Goal: Check status: Check status

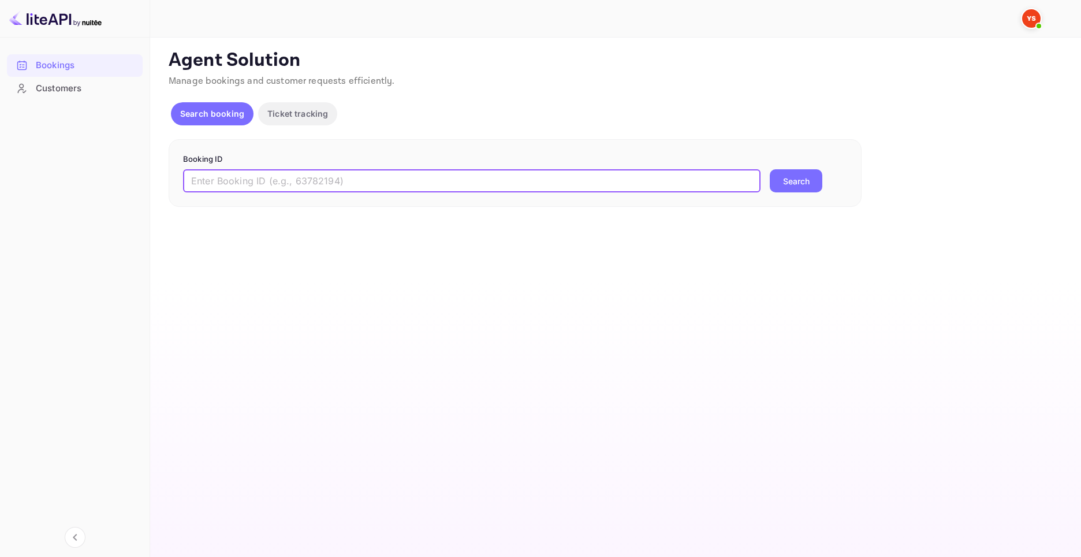
click at [267, 175] on input "text" at bounding box center [472, 180] width 578 height 23
paste input "8940141"
type input "8940141"
click at [795, 178] on button "Search" at bounding box center [796, 180] width 53 height 23
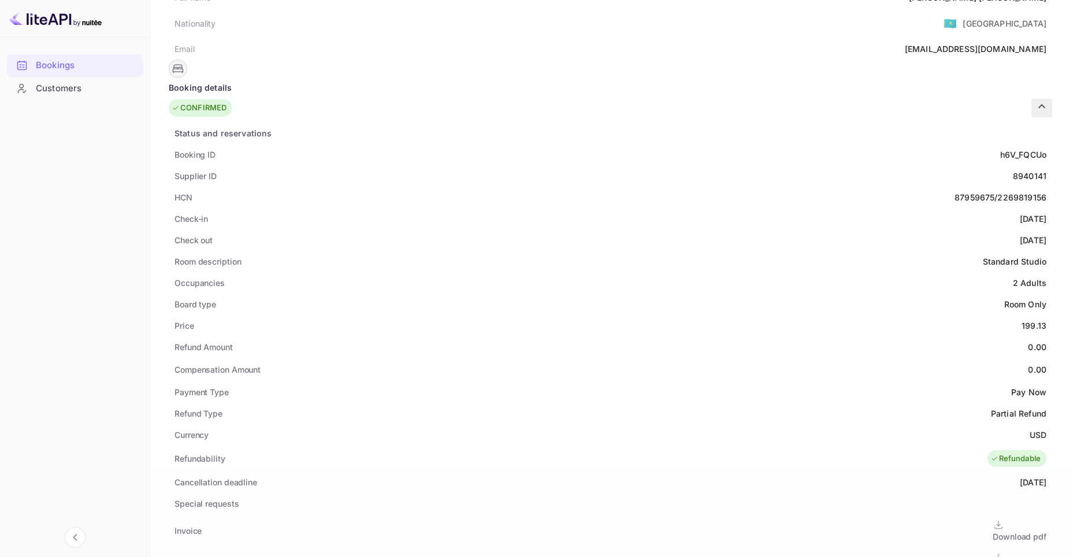
scroll to position [308, 0]
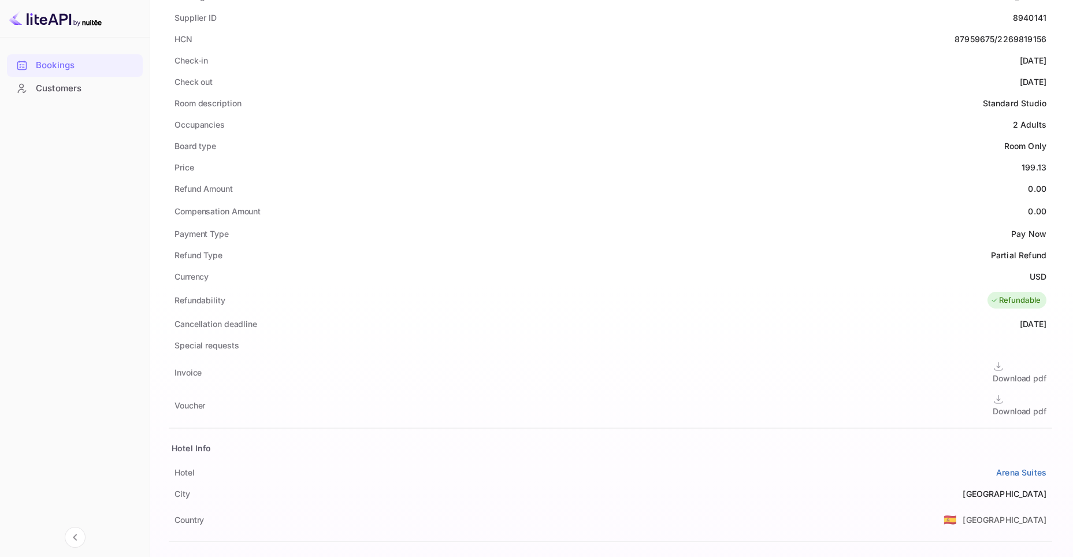
click at [992, 405] on div "Download pdf" at bounding box center [1019, 411] width 54 height 12
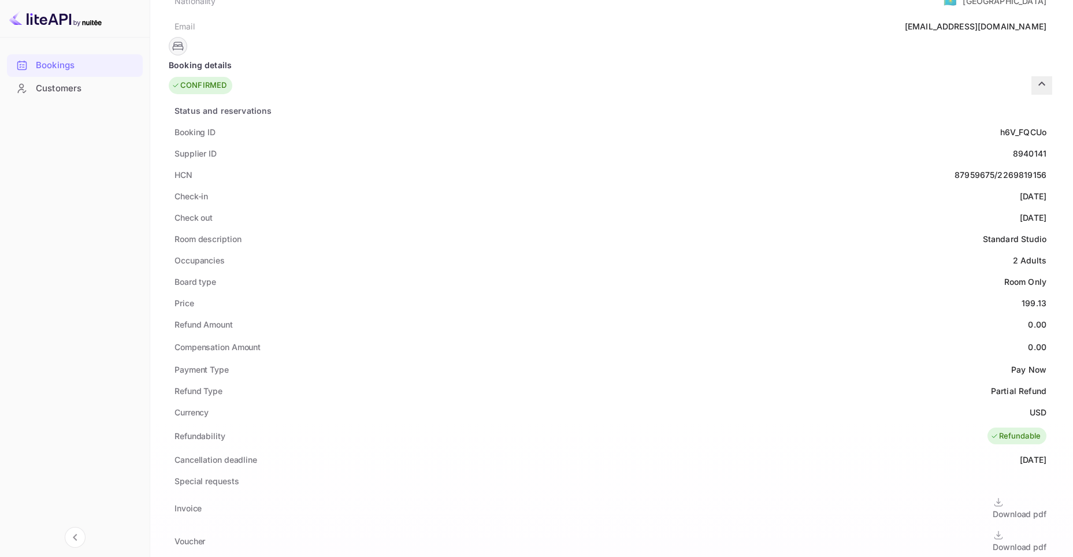
scroll to position [169, 0]
drag, startPoint x: 501, startPoint y: 159, endPoint x: 593, endPoint y: 161, distance: 92.4
click at [593, 167] on div "HCN 87959675/2269819156" at bounding box center [610, 177] width 883 height 21
copy div "87959675/2269819156"
drag, startPoint x: 232, startPoint y: 141, endPoint x: 163, endPoint y: 140, distance: 68.7
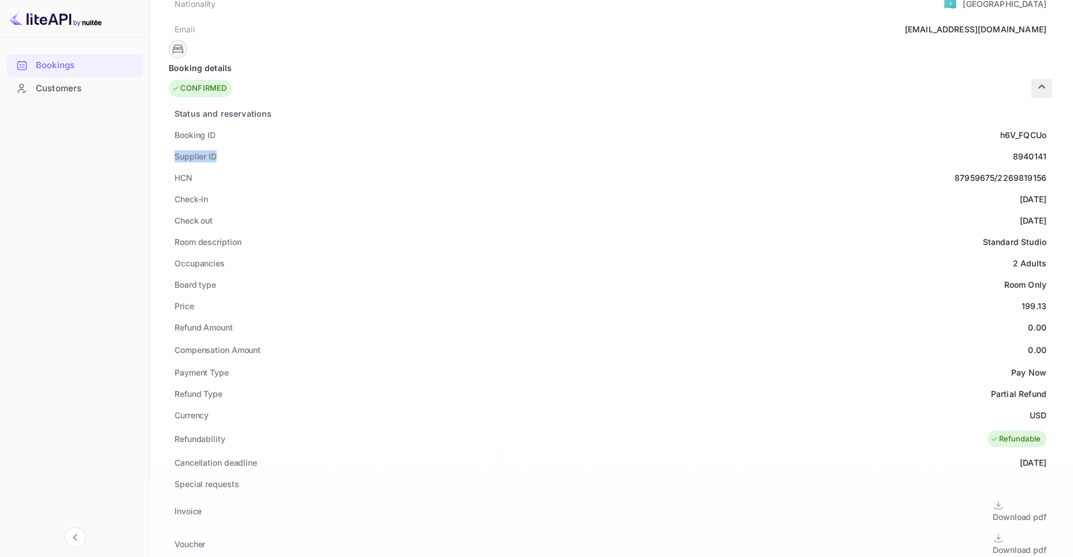
click at [163, 140] on div "Unsaved Changes Ticket Affiliate URL [URL][DOMAIN_NAME] Business partner name N…" at bounding box center [604, 456] width 909 height 1177
copy div "Supplier ID"
drag, startPoint x: 559, startPoint y: 139, endPoint x: 600, endPoint y: 139, distance: 41.0
click at [600, 146] on div "Supplier ID 8940141" at bounding box center [610, 156] width 883 height 21
copy div "8940141"
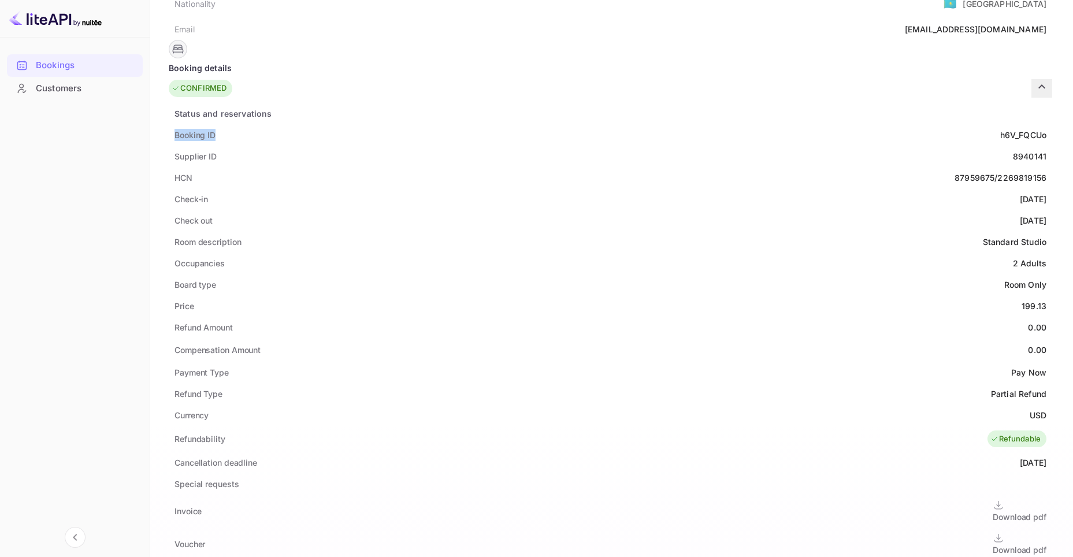
drag, startPoint x: 237, startPoint y: 116, endPoint x: 181, endPoint y: 118, distance: 56.1
click at [181, 124] on div "Booking ID h6V_FQCUo" at bounding box center [610, 134] width 883 height 21
copy div "Booking ID"
drag, startPoint x: 545, startPoint y: 116, endPoint x: 599, endPoint y: 118, distance: 53.7
click at [599, 124] on div "Booking ID h6V_FQCUo" at bounding box center [610, 134] width 883 height 21
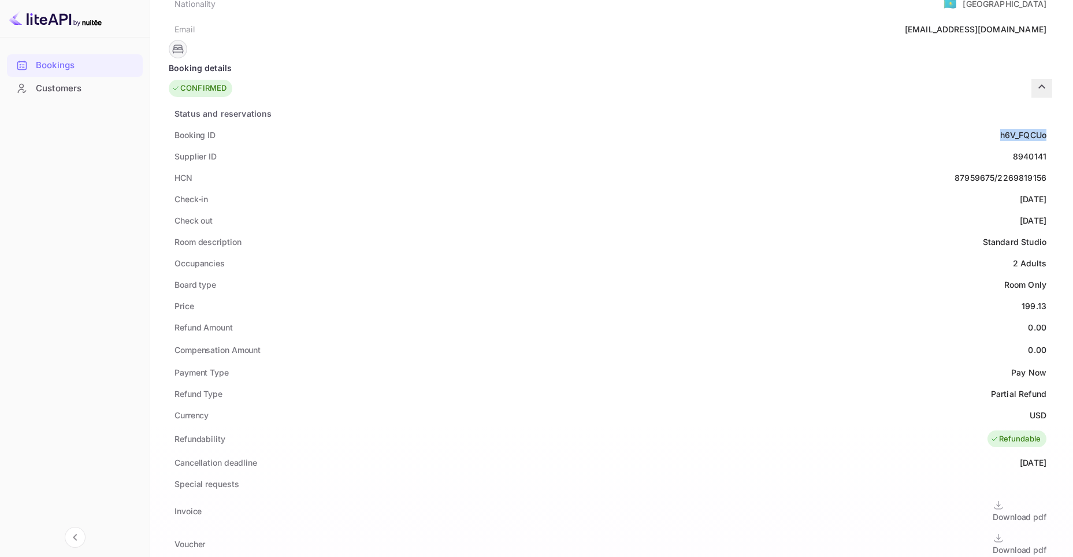
copy div "h6V_FQCUo"
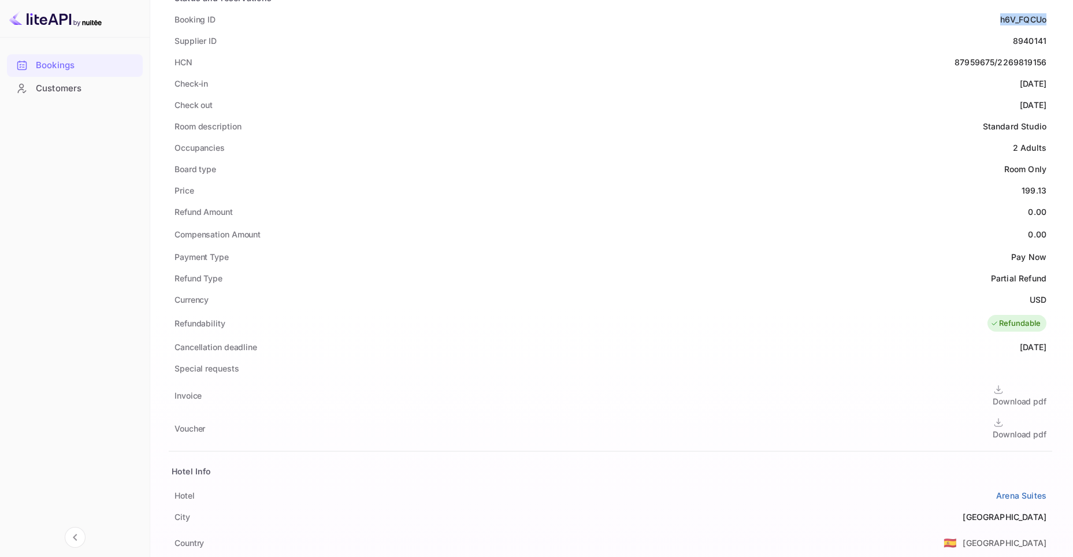
scroll to position [323, 0]
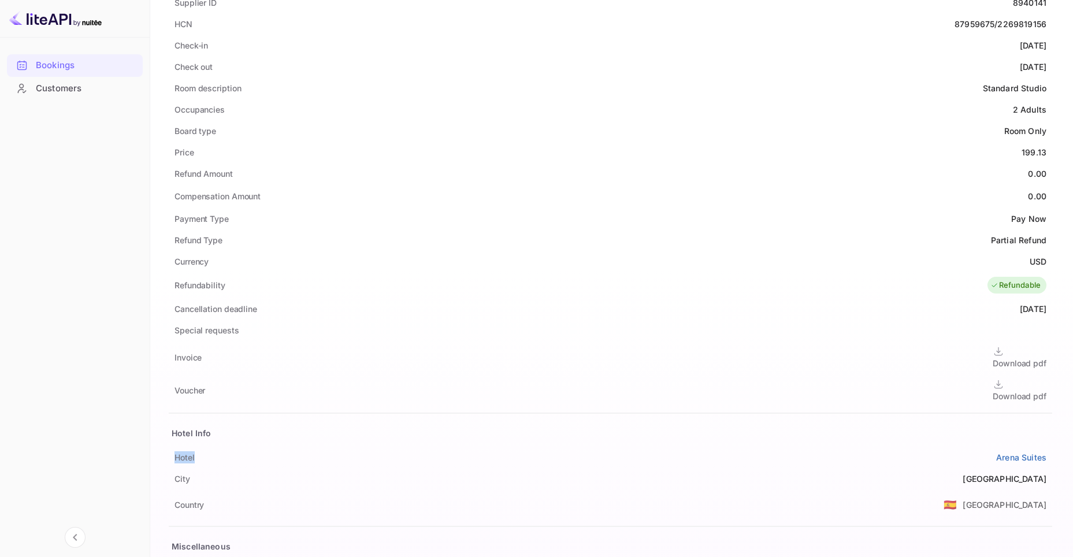
drag, startPoint x: 200, startPoint y: 439, endPoint x: 174, endPoint y: 437, distance: 26.6
click at [174, 447] on div "[GEOGRAPHIC_DATA]" at bounding box center [610, 457] width 883 height 21
copy div "Hotel"
drag, startPoint x: 539, startPoint y: 437, endPoint x: 595, endPoint y: 437, distance: 56.0
click at [595, 447] on div "[GEOGRAPHIC_DATA]" at bounding box center [610, 457] width 883 height 21
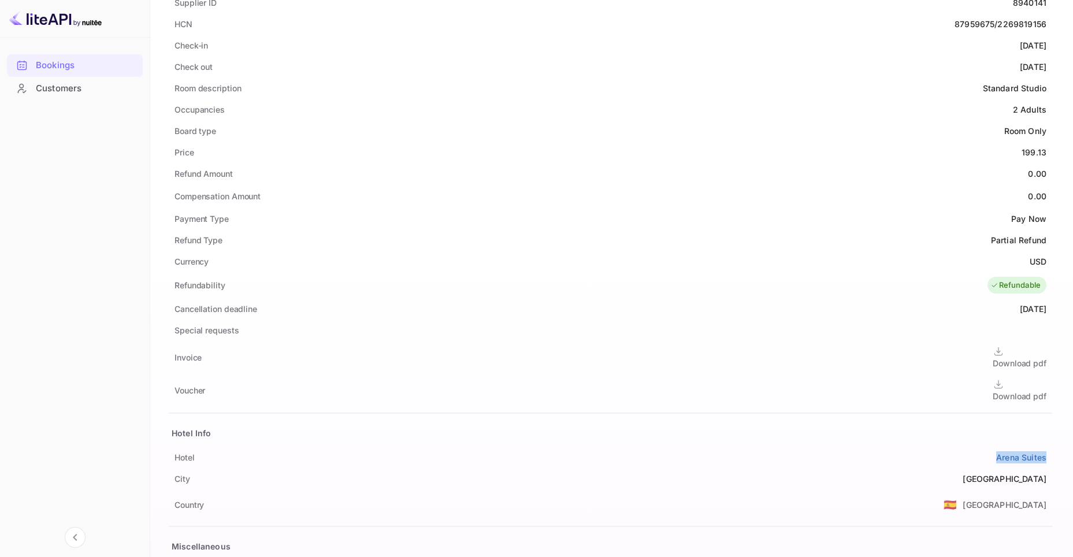
copy link "Arena Suites"
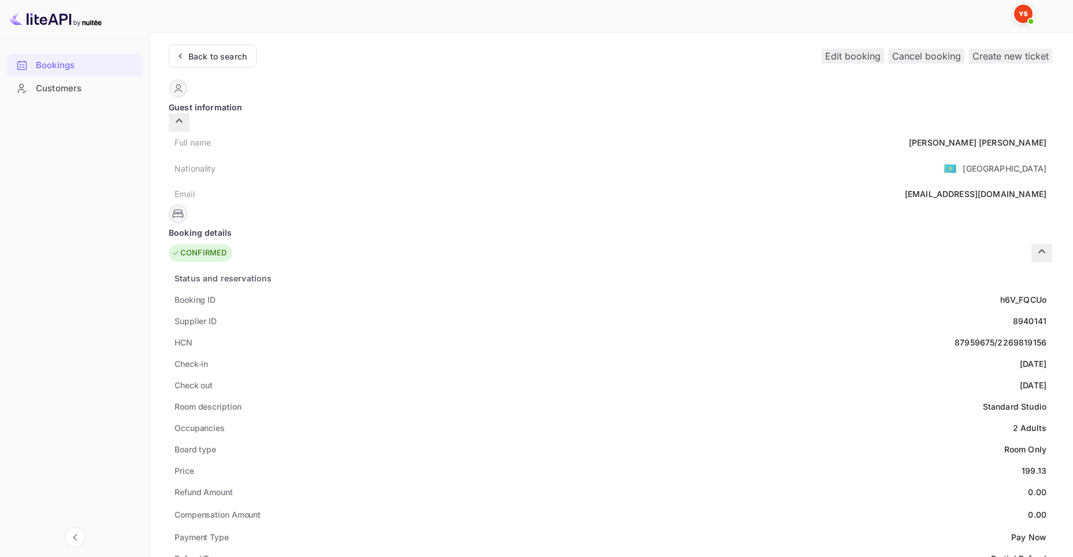
scroll to position [0, 0]
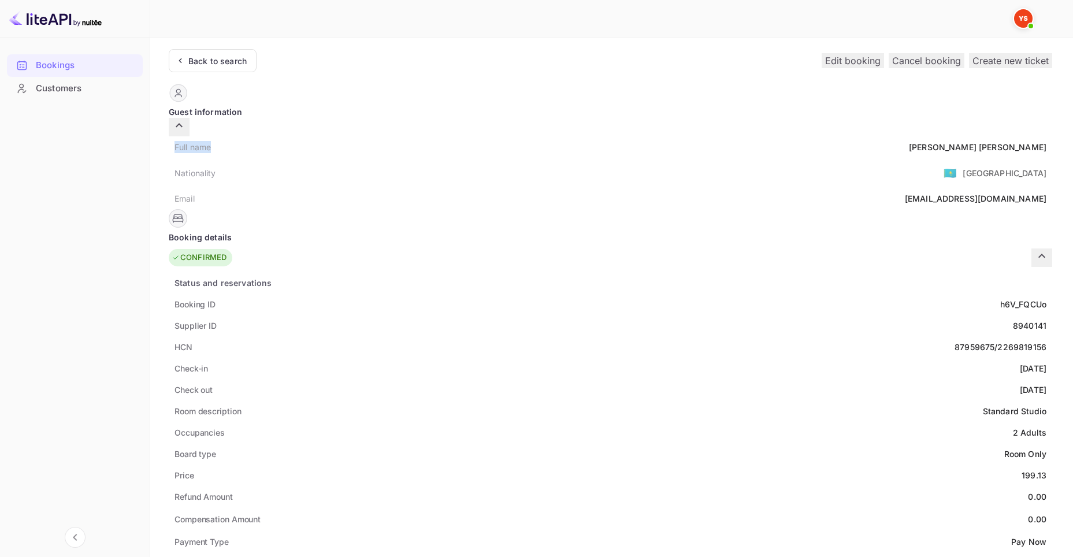
drag, startPoint x: 221, startPoint y: 140, endPoint x: 180, endPoint y: 140, distance: 40.4
click at [180, 140] on div "Full name [PERSON_NAME]" at bounding box center [610, 146] width 883 height 21
copy div "Full name"
drag, startPoint x: 520, startPoint y: 132, endPoint x: 595, endPoint y: 137, distance: 75.2
click at [595, 137] on div "Full name [PERSON_NAME]" at bounding box center [610, 146] width 883 height 21
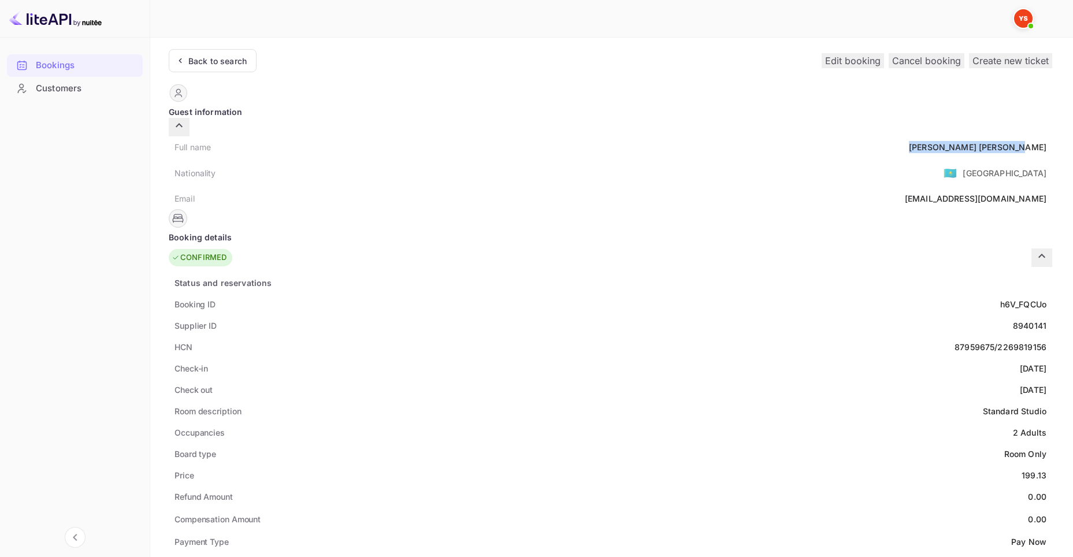
copy div "[PERSON_NAME]"
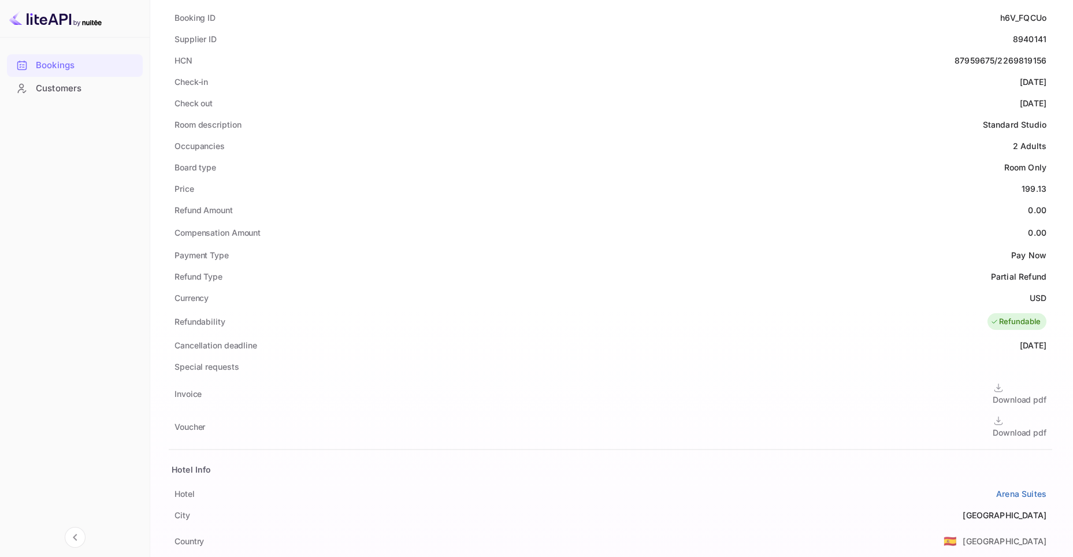
scroll to position [149, 0]
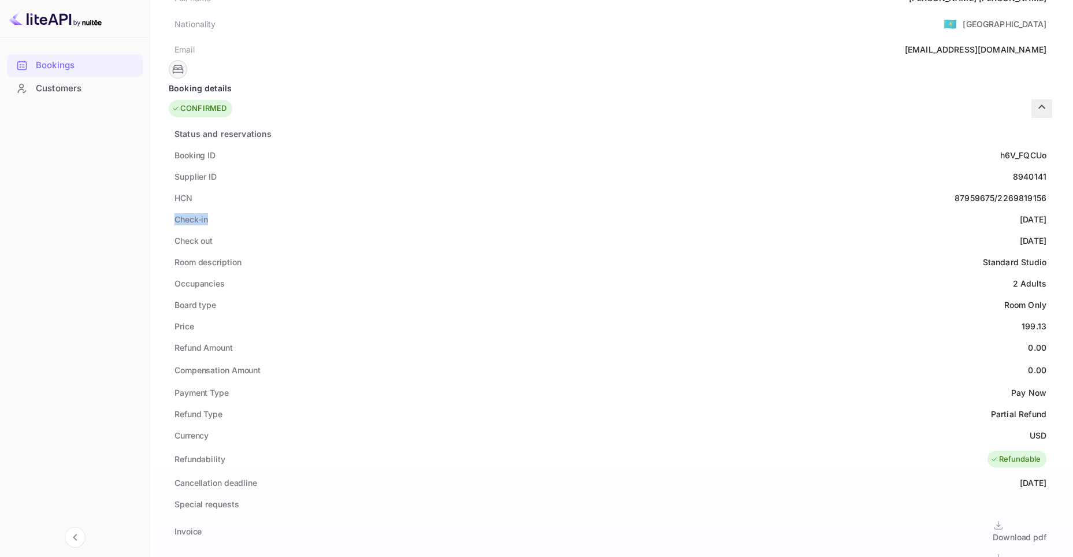
drag, startPoint x: 217, startPoint y: 204, endPoint x: 178, endPoint y: 203, distance: 38.1
click at [178, 209] on div "Check-in [DATE]" at bounding box center [610, 219] width 883 height 21
copy div "Check-in"
drag, startPoint x: 543, startPoint y: 203, endPoint x: 596, endPoint y: 199, distance: 53.3
click at [596, 209] on div "Check-in [DATE]" at bounding box center [610, 219] width 883 height 21
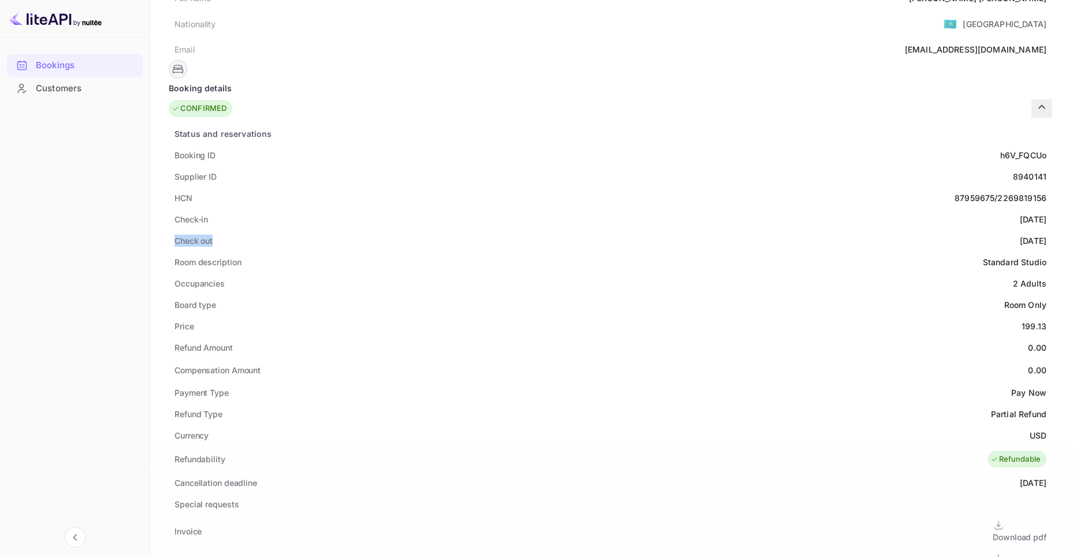
drag, startPoint x: 233, startPoint y: 222, endPoint x: 174, endPoint y: 223, distance: 58.9
click at [174, 230] on div "Check out [DATE]" at bounding box center [610, 240] width 883 height 21
drag, startPoint x: 543, startPoint y: 219, endPoint x: 594, endPoint y: 221, distance: 51.4
click at [594, 230] on div "Check out [DATE]" at bounding box center [610, 240] width 883 height 21
